Goal: Check status: Check status

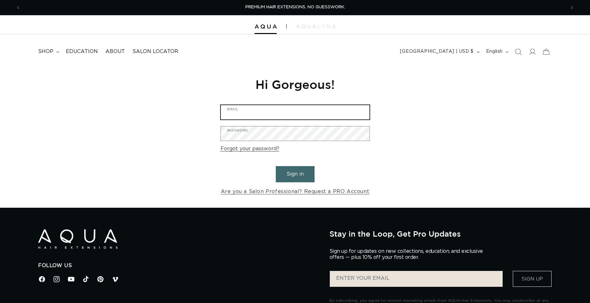
click at [253, 109] on input "Email" at bounding box center [295, 112] width 149 height 14
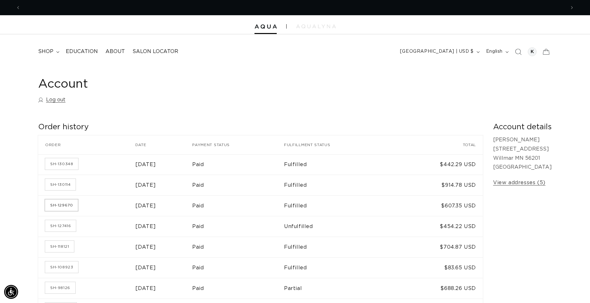
scroll to position [0, 545]
click at [66, 209] on link "SH-129670" at bounding box center [61, 205] width 33 height 11
